Goal: Find contact information: Find contact information

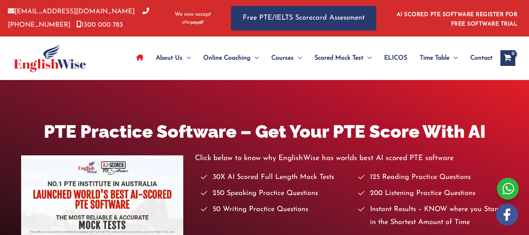
drag, startPoint x: 473, startPoint y: 58, endPoint x: 471, endPoint y: 66, distance: 8.5
click at [473, 58] on span "Contact" at bounding box center [481, 57] width 22 height 27
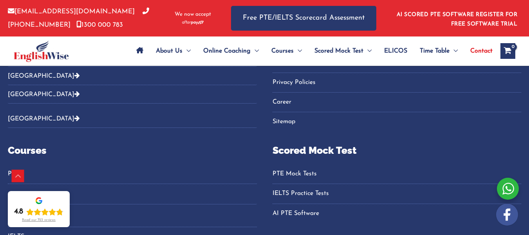
scroll to position [1983, 0]
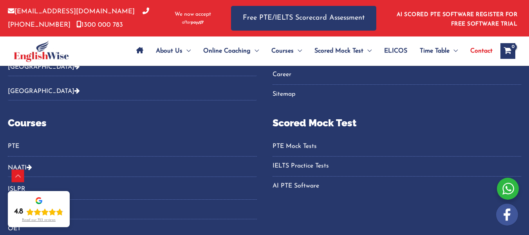
click at [480, 52] on span "Contact" at bounding box center [481, 50] width 22 height 27
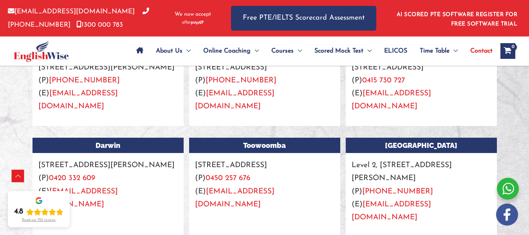
scroll to position [940, 0]
